Goal: Task Accomplishment & Management: Use online tool/utility

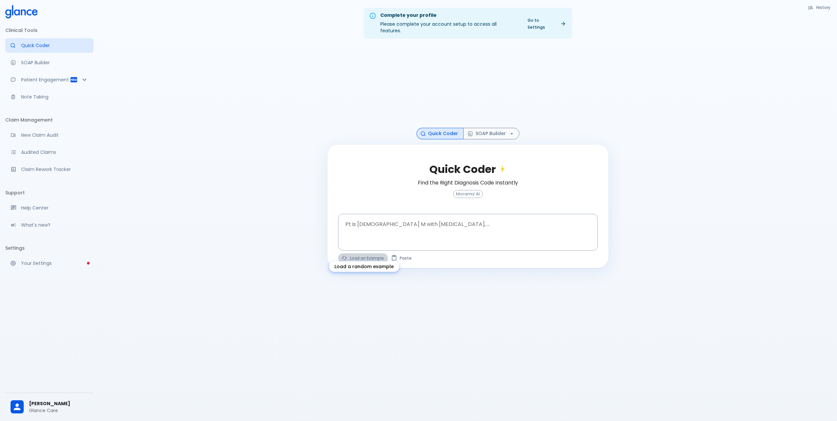
click at [360, 253] on button "Load an Example" at bounding box center [363, 258] width 50 height 10
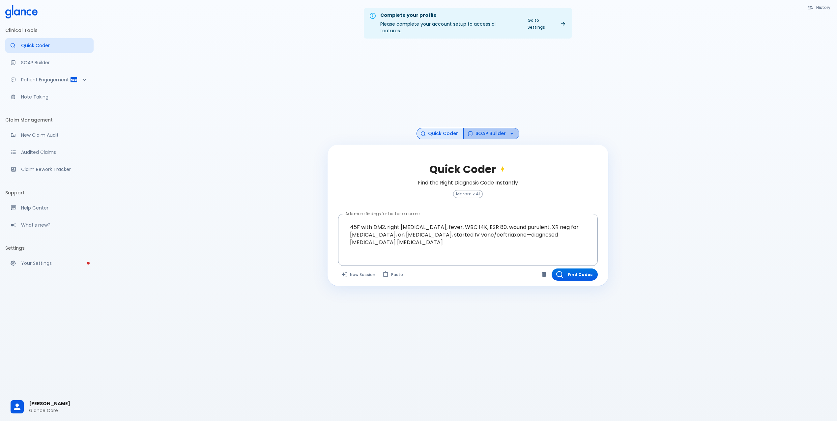
click at [486, 128] on button "SOAP Builder" at bounding box center [491, 134] width 56 height 12
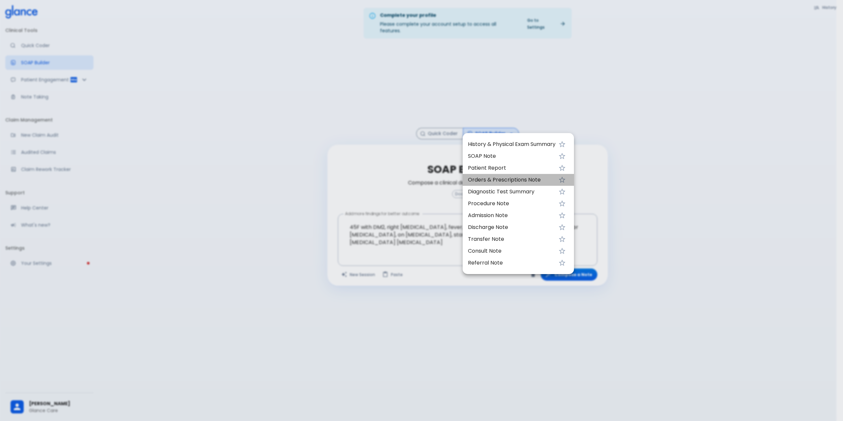
click at [511, 179] on span "Orders & Prescriptions Note" at bounding box center [512, 180] width 88 height 8
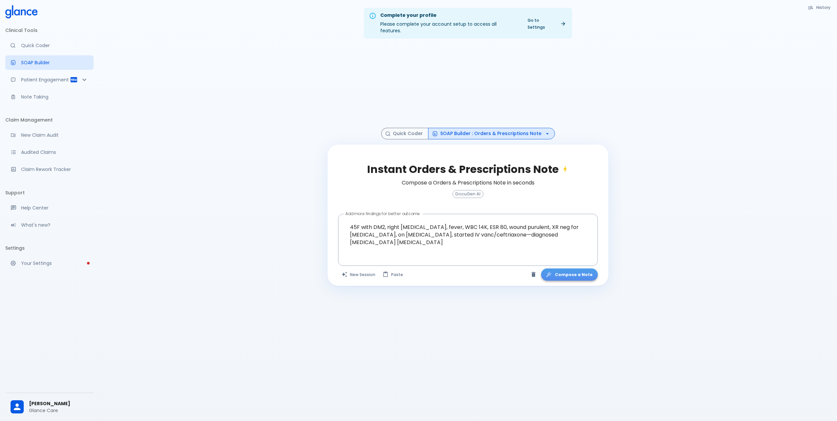
click at [577, 268] on button "Compose a Note" at bounding box center [569, 274] width 57 height 12
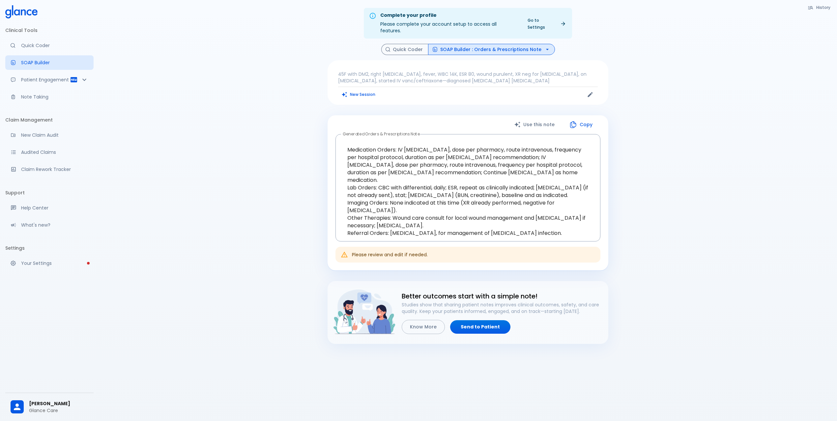
click at [484, 120] on div "Use this note Copy" at bounding box center [467, 125] width 265 height 14
click at [361, 90] on button "New Session" at bounding box center [358, 95] width 41 height 10
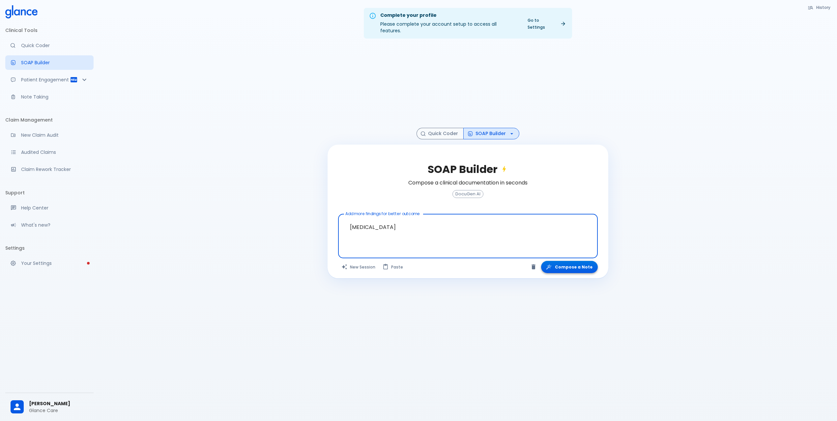
type textarea "[MEDICAL_DATA]"
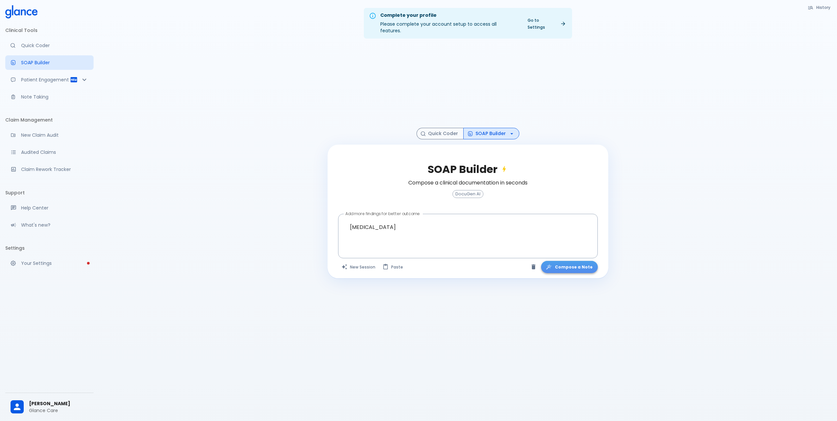
click at [576, 261] on button "Compose a Note" at bounding box center [569, 267] width 57 height 12
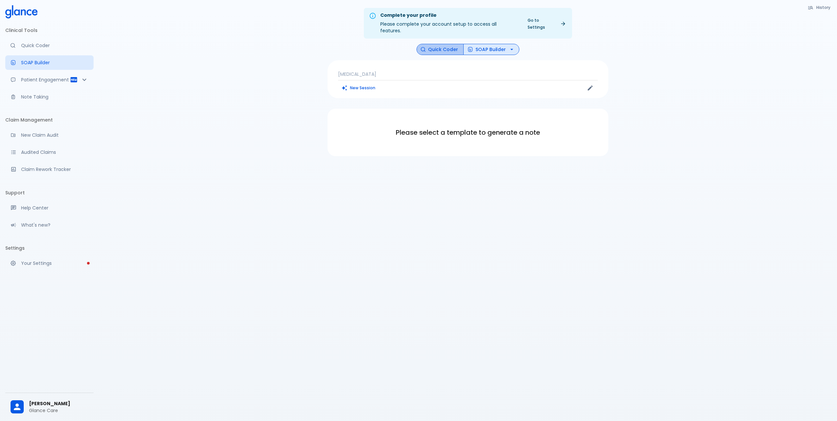
click at [446, 45] on button "Quick Coder" at bounding box center [439, 50] width 47 height 12
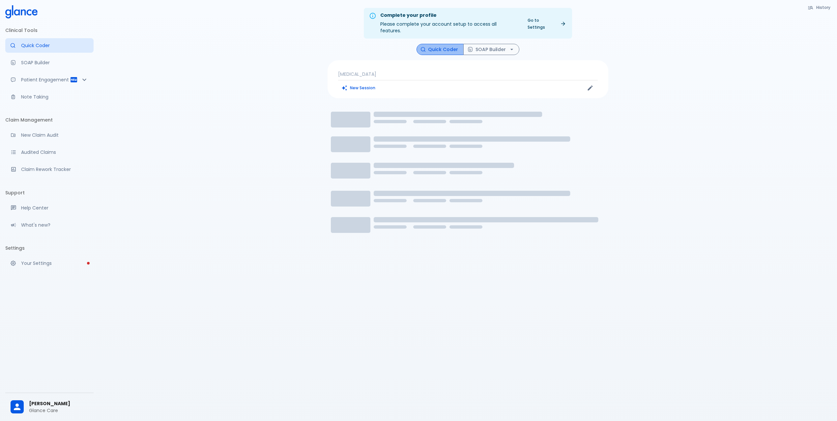
click at [446, 45] on button "Quick Coder" at bounding box center [439, 50] width 47 height 12
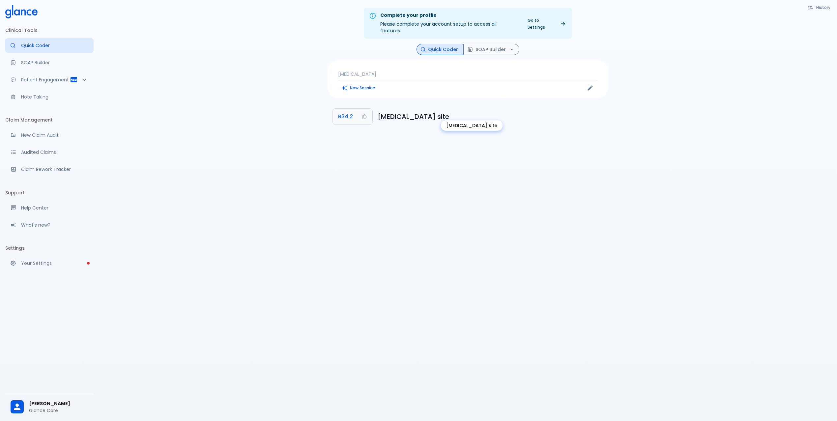
click at [474, 111] on h6 "[MEDICAL_DATA] site" at bounding box center [489, 116] width 225 height 11
click at [571, 114] on h6 "[MEDICAL_DATA] site" at bounding box center [489, 116] width 225 height 11
click at [472, 111] on h6 "[MEDICAL_DATA] site" at bounding box center [489, 116] width 225 height 11
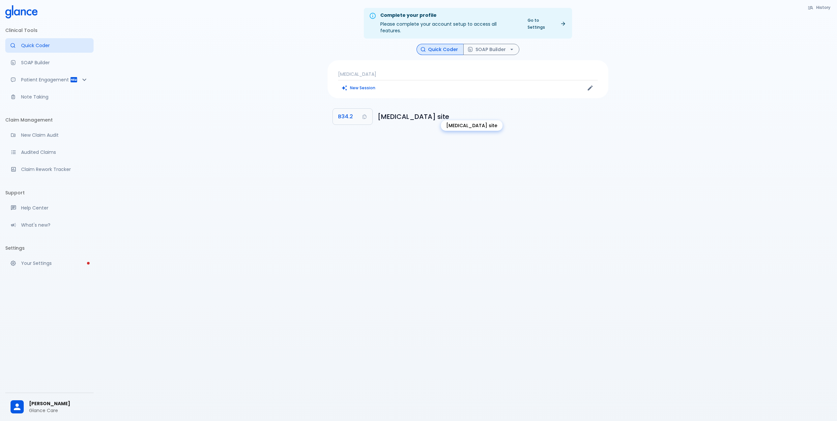
click at [472, 111] on h6 "[MEDICAL_DATA] site" at bounding box center [489, 116] width 225 height 11
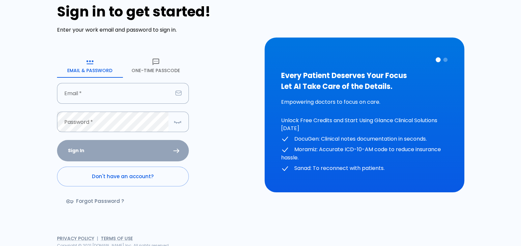
scroll to position [16, 0]
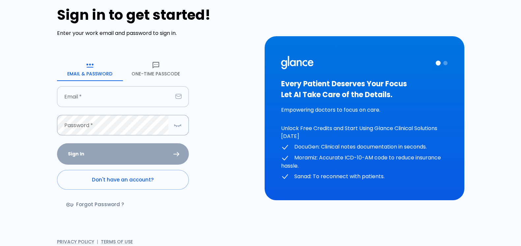
click at [133, 93] on input "text" at bounding box center [115, 96] width 116 height 21
type input "[EMAIL_ADDRESS][DOMAIN_NAME]"
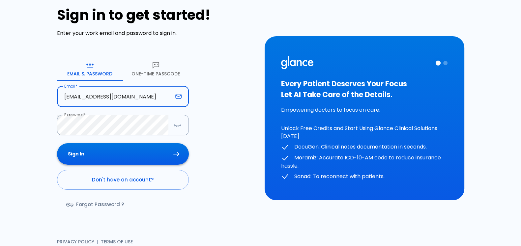
click at [131, 152] on button "Sign In" at bounding box center [123, 153] width 132 height 21
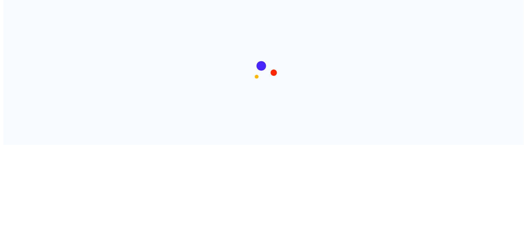
scroll to position [0, 0]
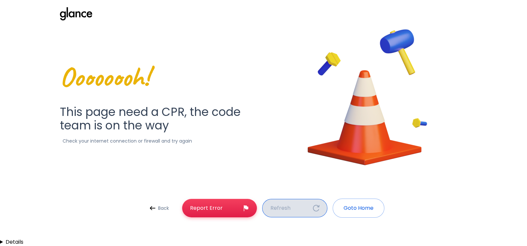
click at [283, 209] on p "Refresh" at bounding box center [280, 208] width 20 height 8
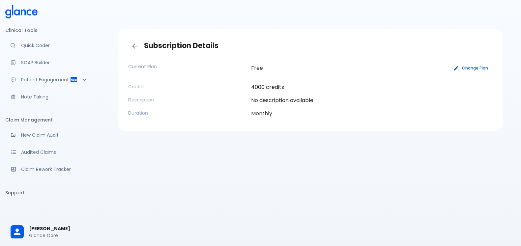
click at [471, 66] on button "Change Plan" at bounding box center [471, 68] width 42 height 10
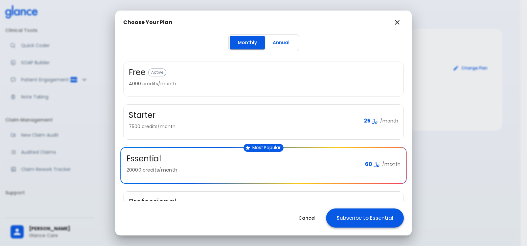
click at [359, 219] on button "Subscribe to Essential" at bounding box center [365, 217] width 78 height 19
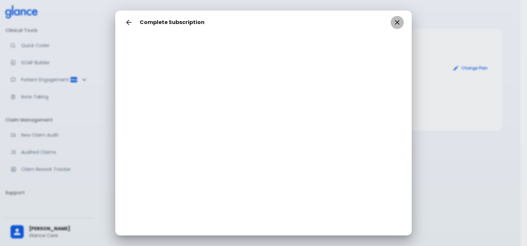
click at [397, 21] on icon "button" at bounding box center [397, 22] width 8 height 8
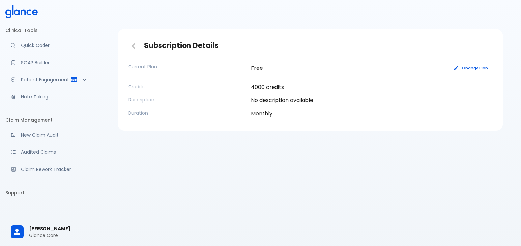
click at [476, 65] on button "Change Plan" at bounding box center [471, 68] width 42 height 10
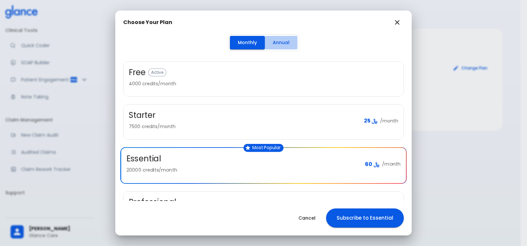
click at [278, 40] on button "Annual" at bounding box center [281, 43] width 33 height 14
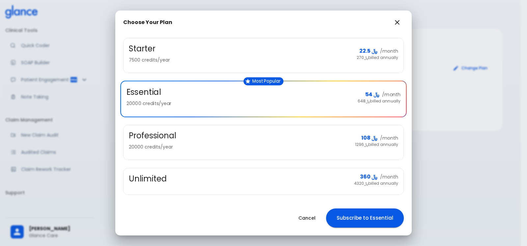
click at [363, 139] on span "﷼ 108" at bounding box center [369, 138] width 16 height 7
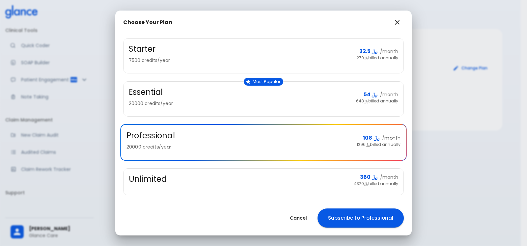
scroll to position [90, 0]
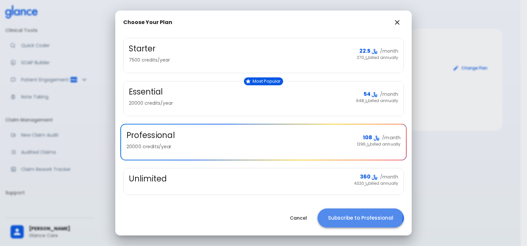
click at [354, 216] on button "Subscribe to Professional" at bounding box center [361, 217] width 86 height 19
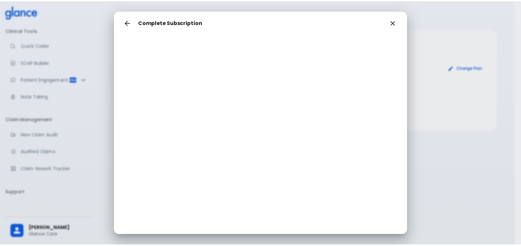
scroll to position [0, 0]
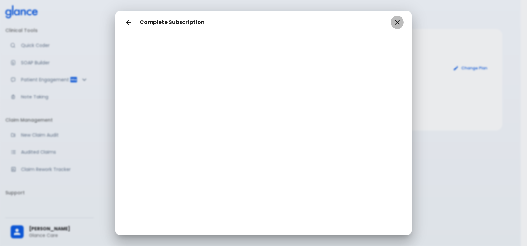
click at [393, 20] on icon "button" at bounding box center [397, 22] width 8 height 8
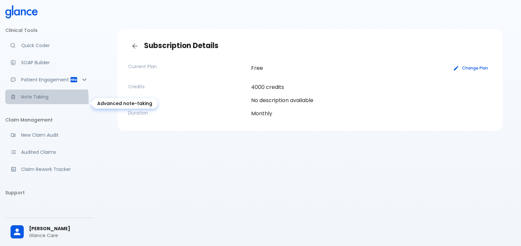
click at [30, 100] on p "Note Taking" at bounding box center [54, 97] width 67 height 7
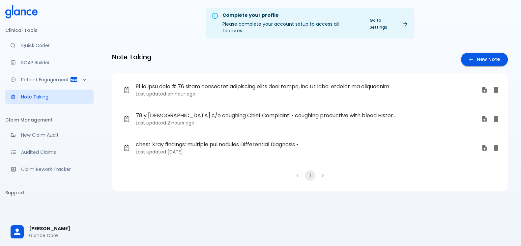
click at [252, 120] on p "Last updated 2 hours ago" at bounding box center [306, 123] width 340 height 7
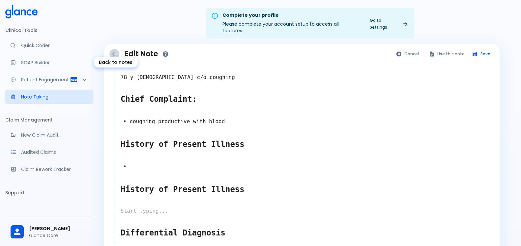
click at [116, 51] on icon "Back to notes" at bounding box center [114, 54] width 7 height 7
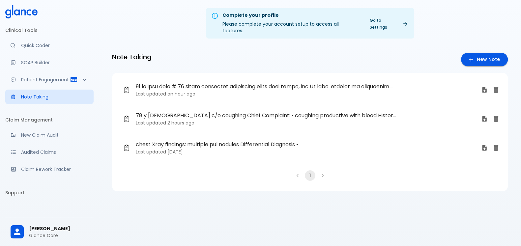
click at [203, 141] on span "chest Xray findings: multiple pul nodules Differential Diagnosis •" at bounding box center [266, 145] width 261 height 8
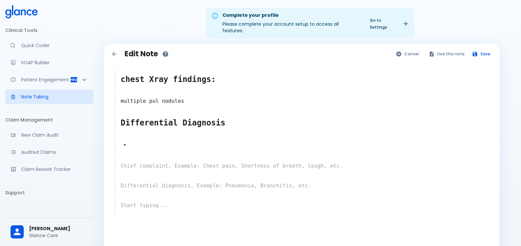
click at [60, 225] on span "[PERSON_NAME]" at bounding box center [58, 228] width 59 height 7
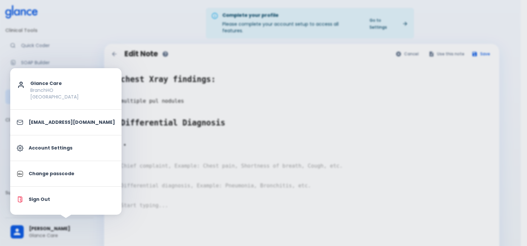
click at [45, 198] on p "Sign Out" at bounding box center [72, 199] width 86 height 7
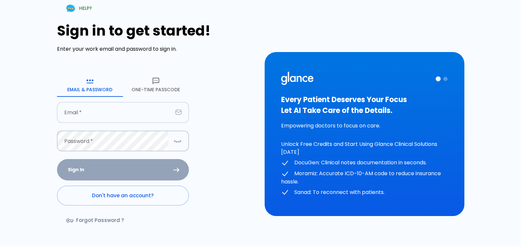
click at [125, 110] on input "text" at bounding box center [115, 112] width 116 height 21
type input "Dr.jahhaaf@glance.care"
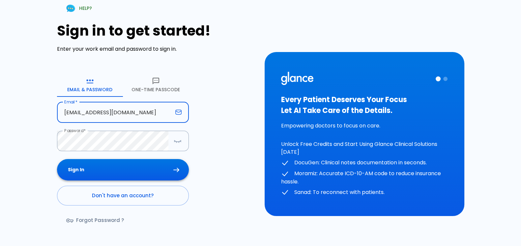
click at [102, 170] on button "Sign In" at bounding box center [123, 169] width 132 height 21
